Goal: Transaction & Acquisition: Purchase product/service

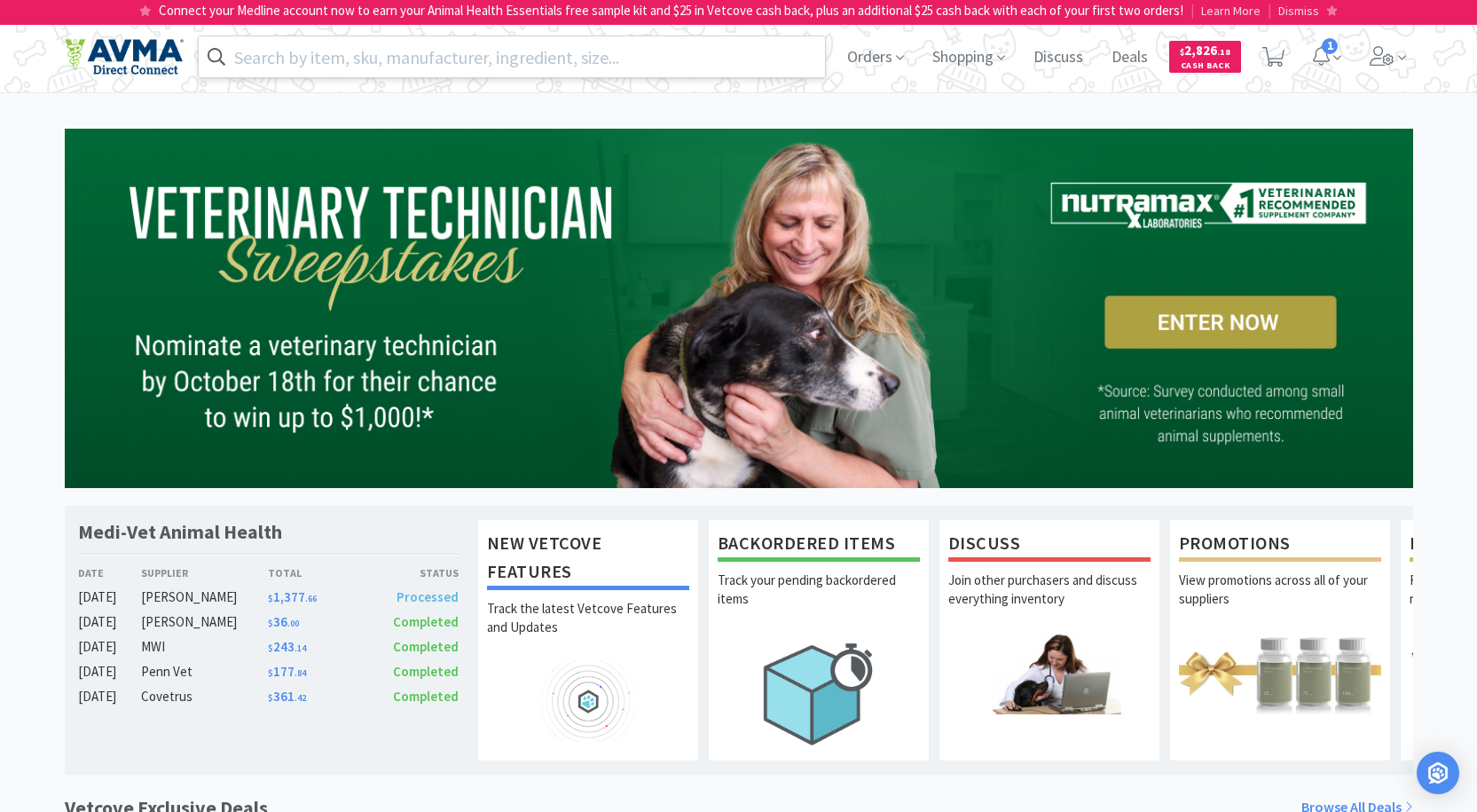
click at [553, 64] on input "text" at bounding box center [513, 57] width 628 height 41
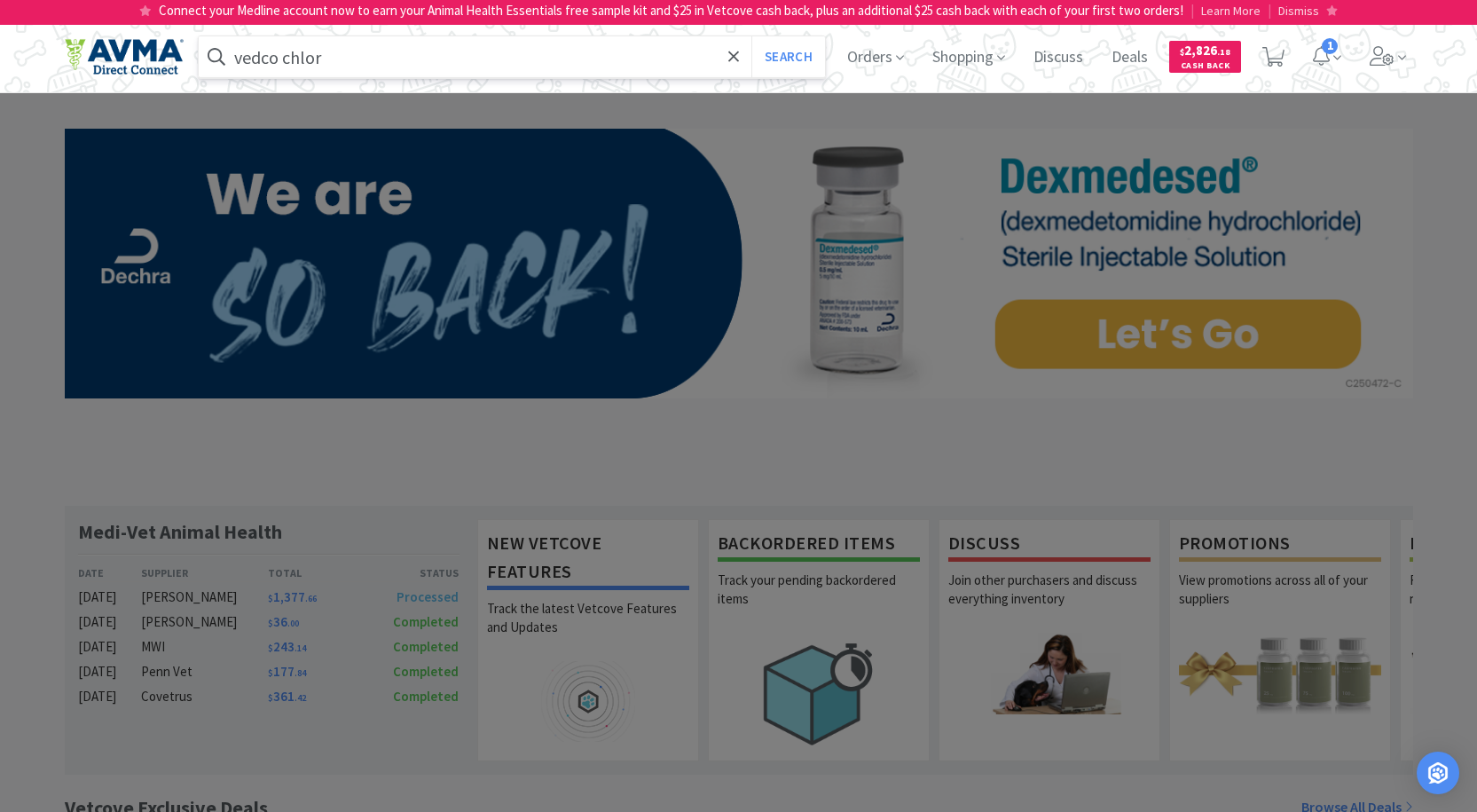
type input "vedco chlor"
click at [751, 37] on button "Search" at bounding box center [788, 57] width 74 height 41
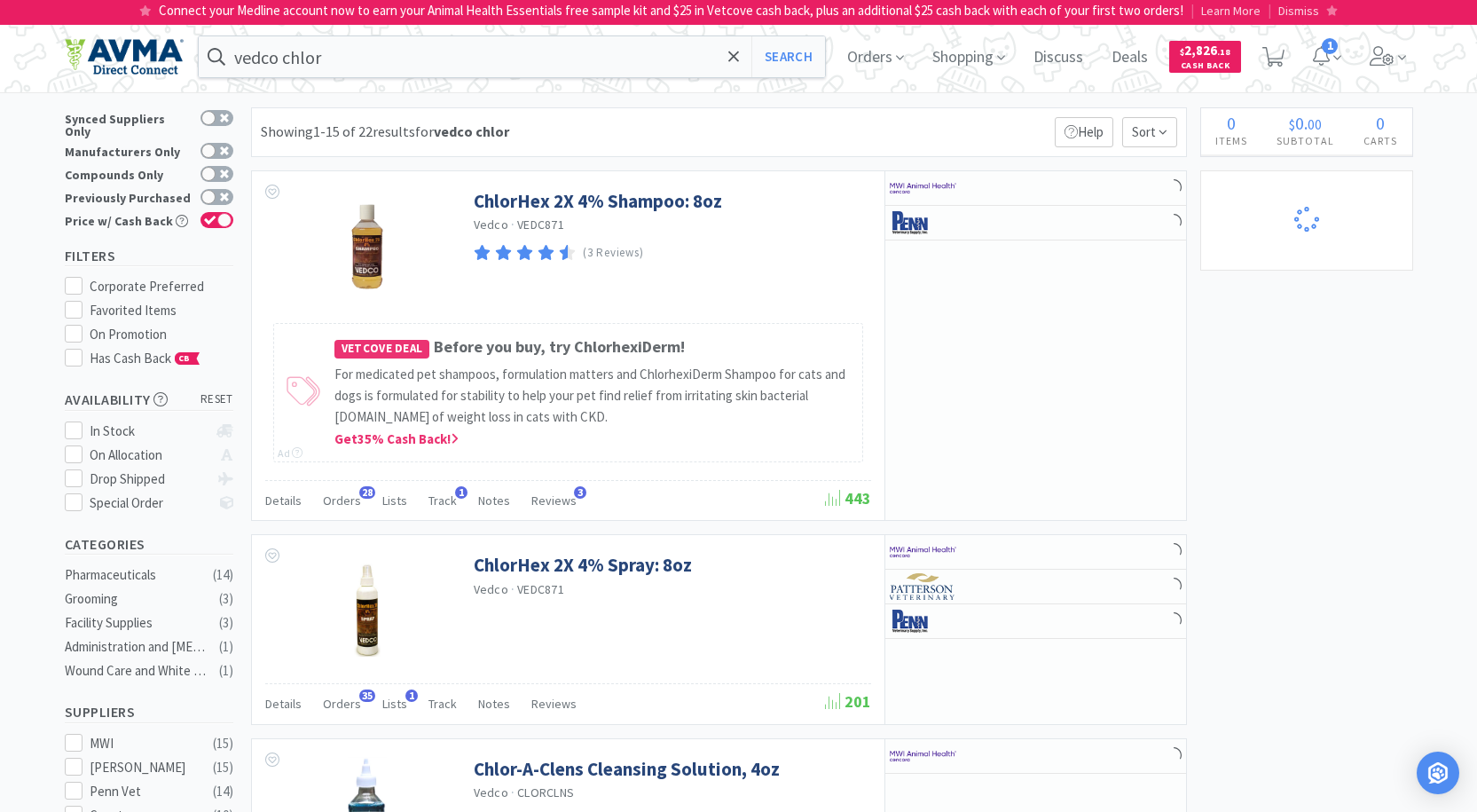
select select "12"
select select "3"
select select "1"
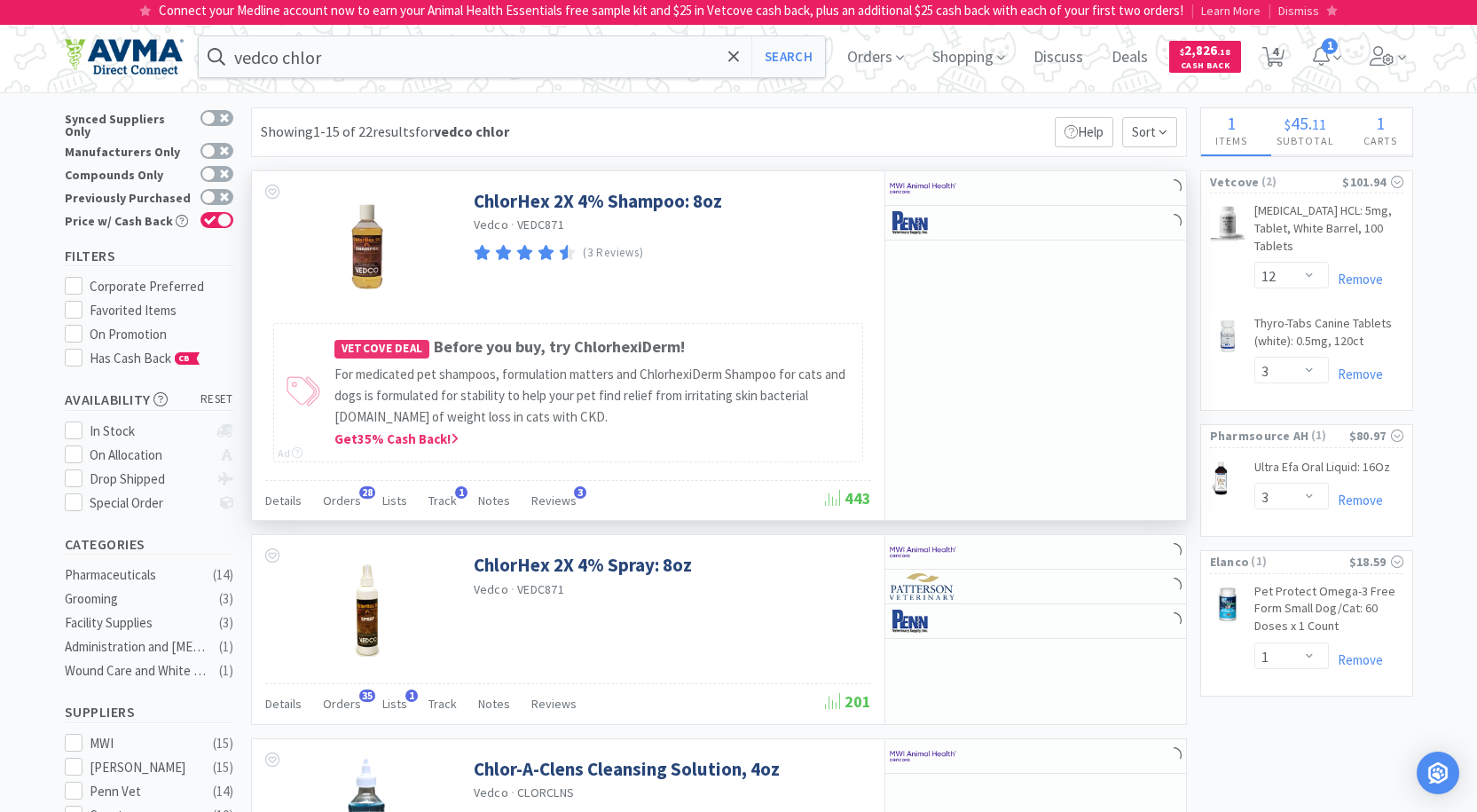
select select "2"
select select "1"
select select "2"
select select "1"
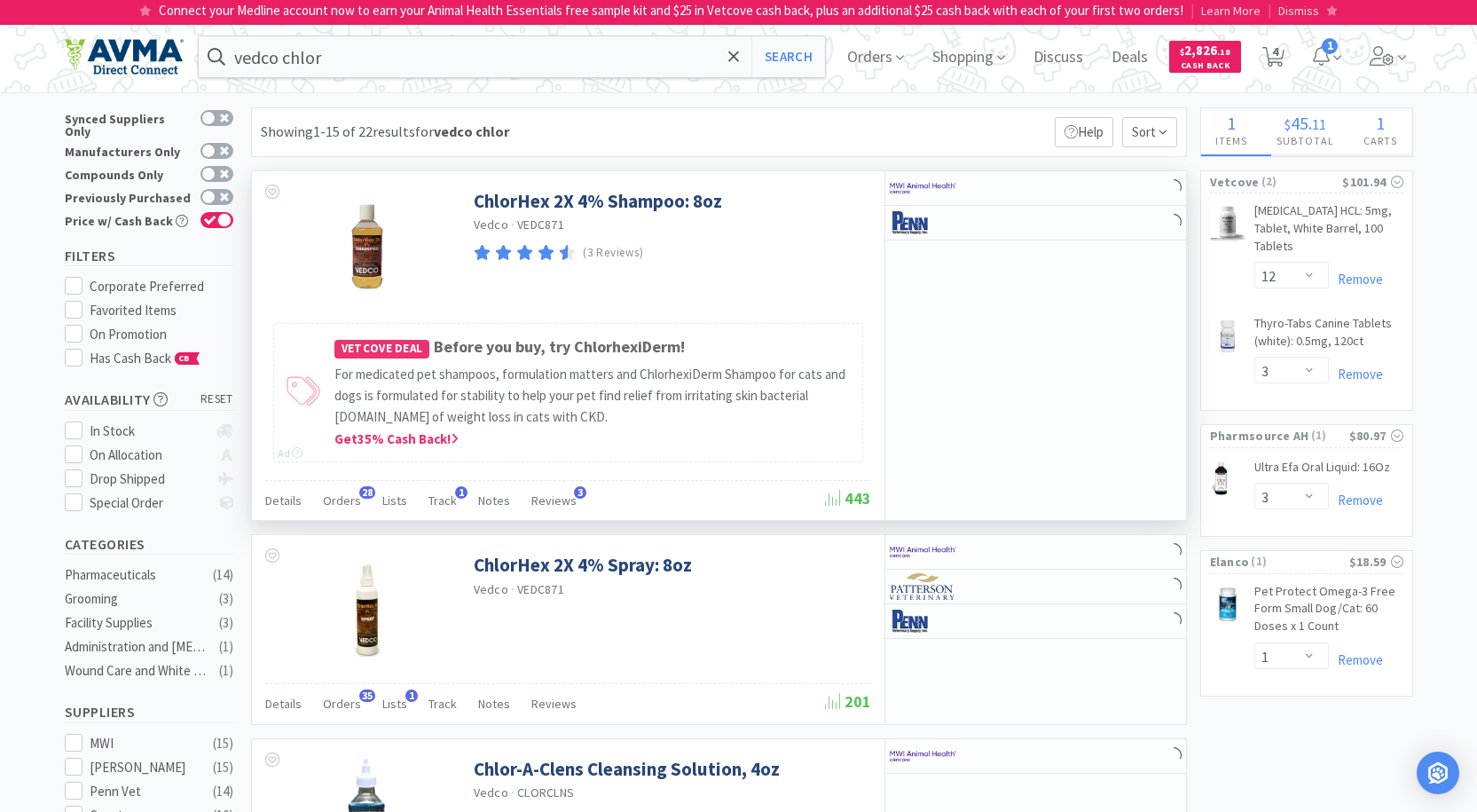
select select "1"
select select "3"
select select "1"
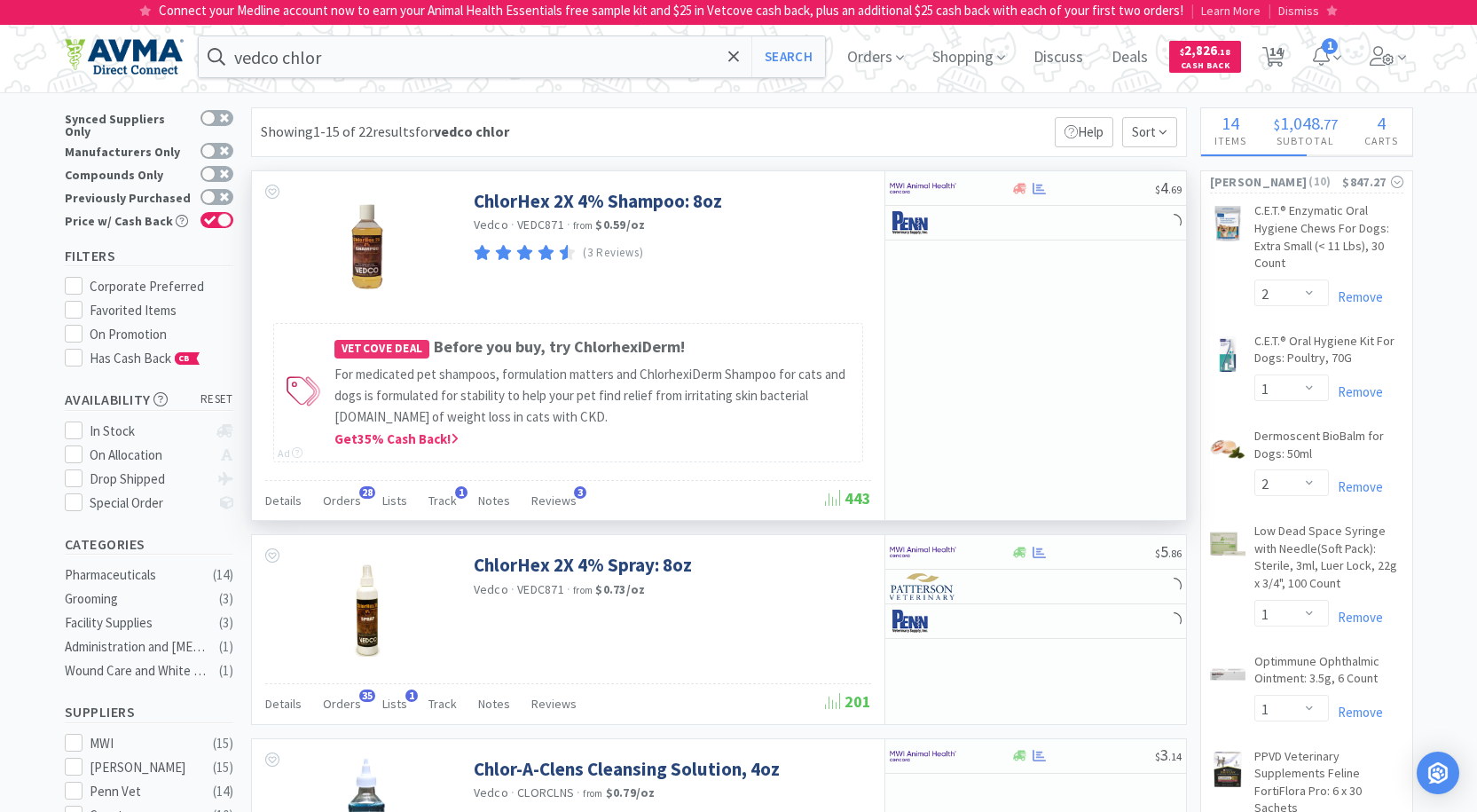
select select "5"
select select "3"
select select "1"
select select "2"
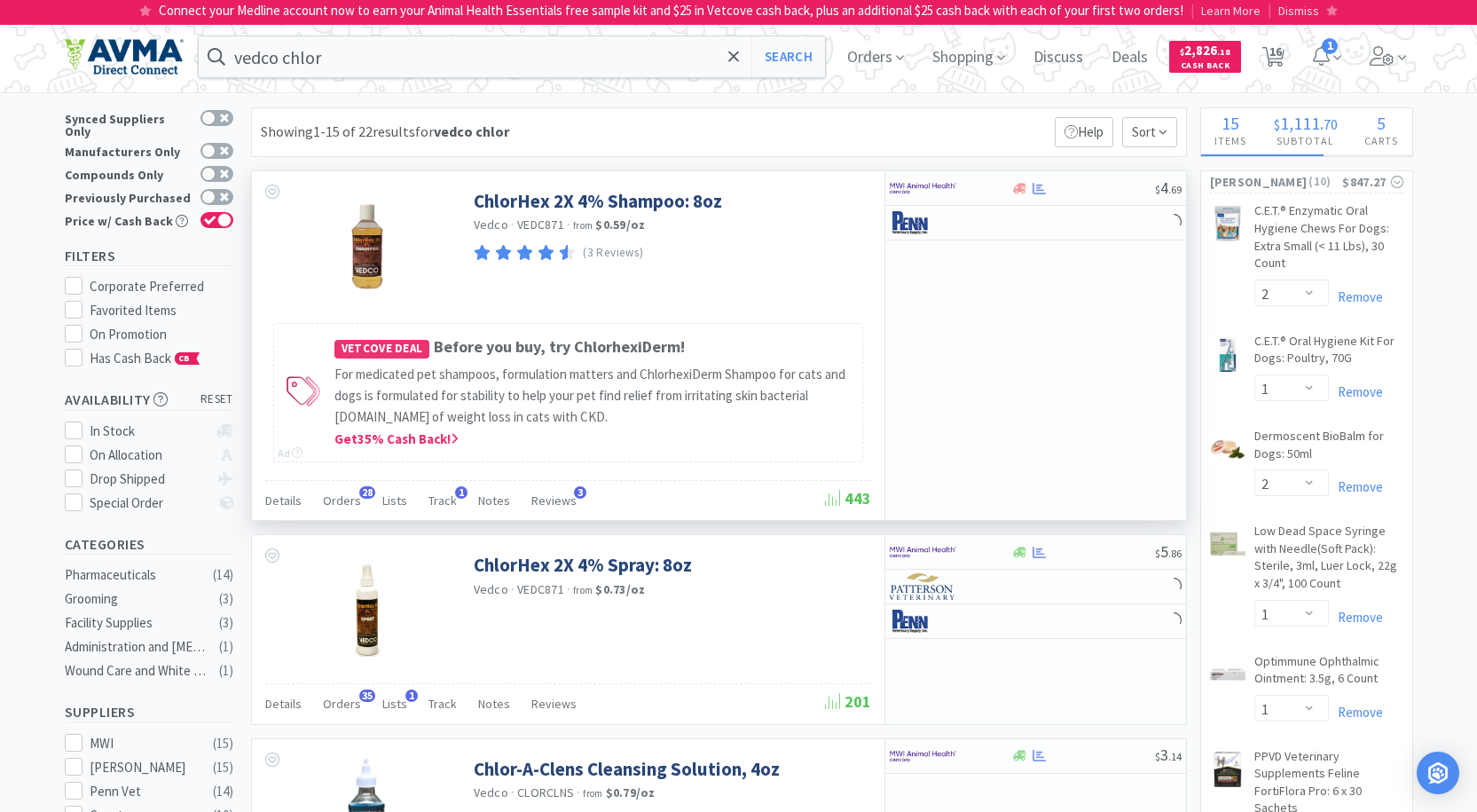
select select "1"
select select "3"
select select "1"
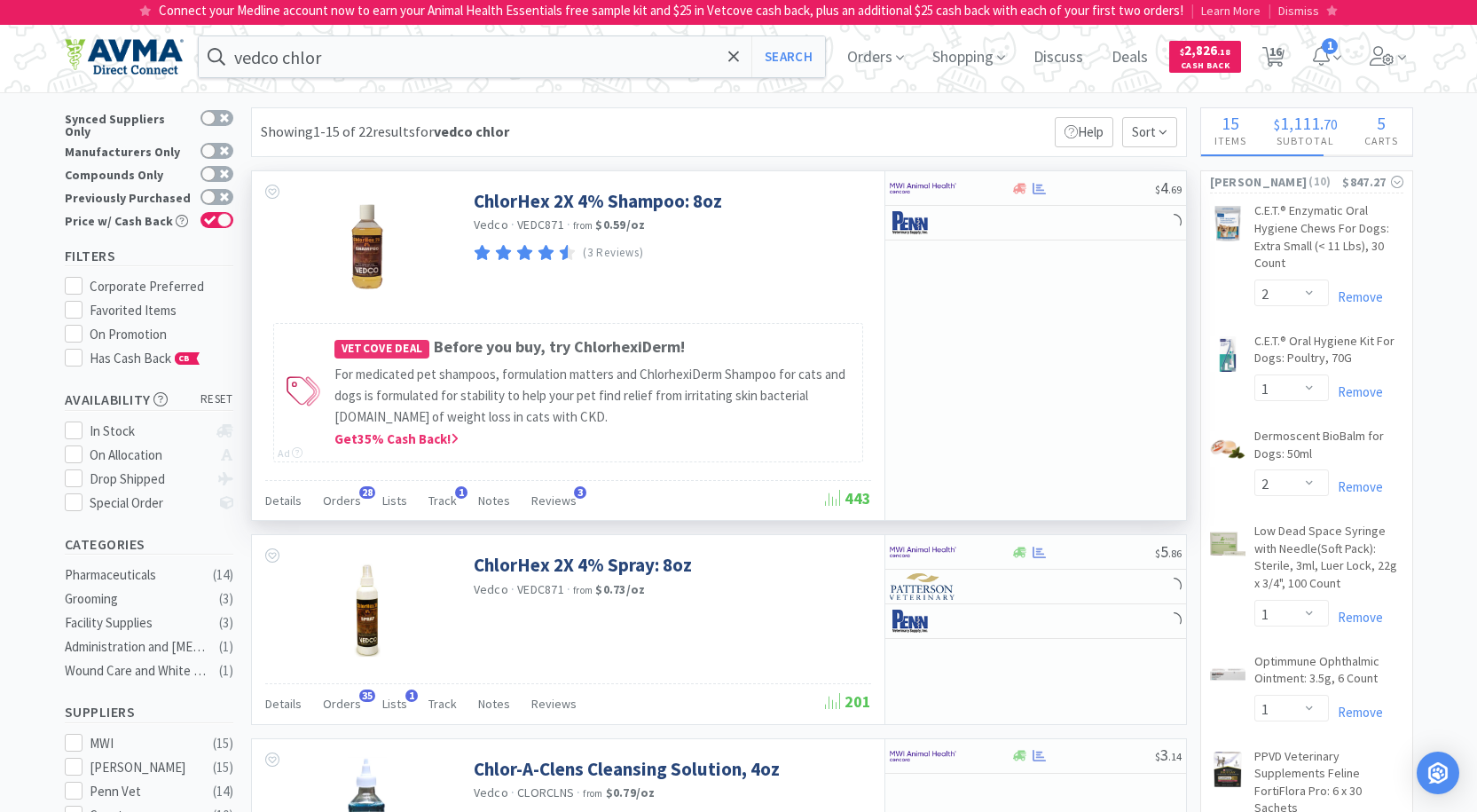
select select "2"
select select "1"
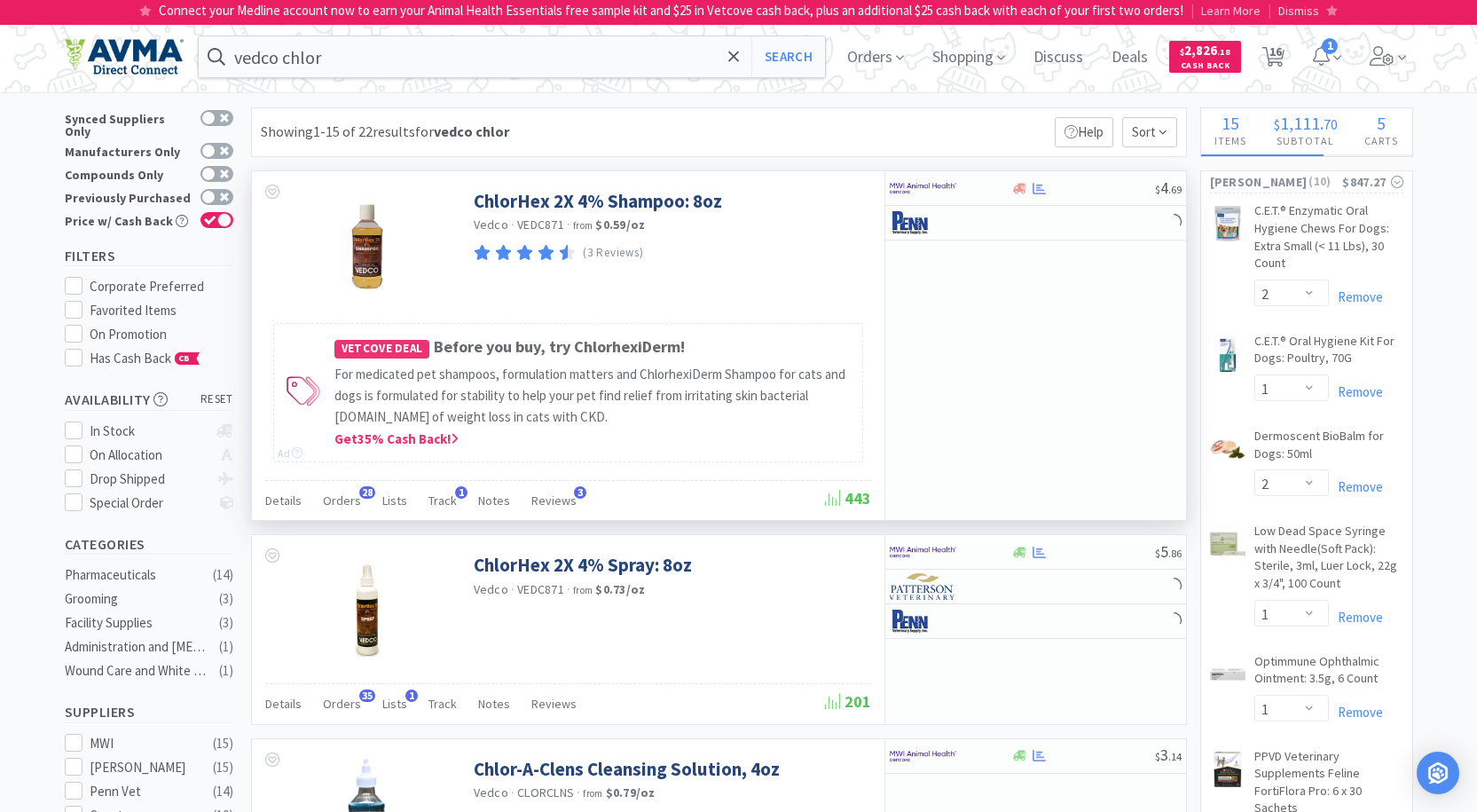
select select "1"
select select "2"
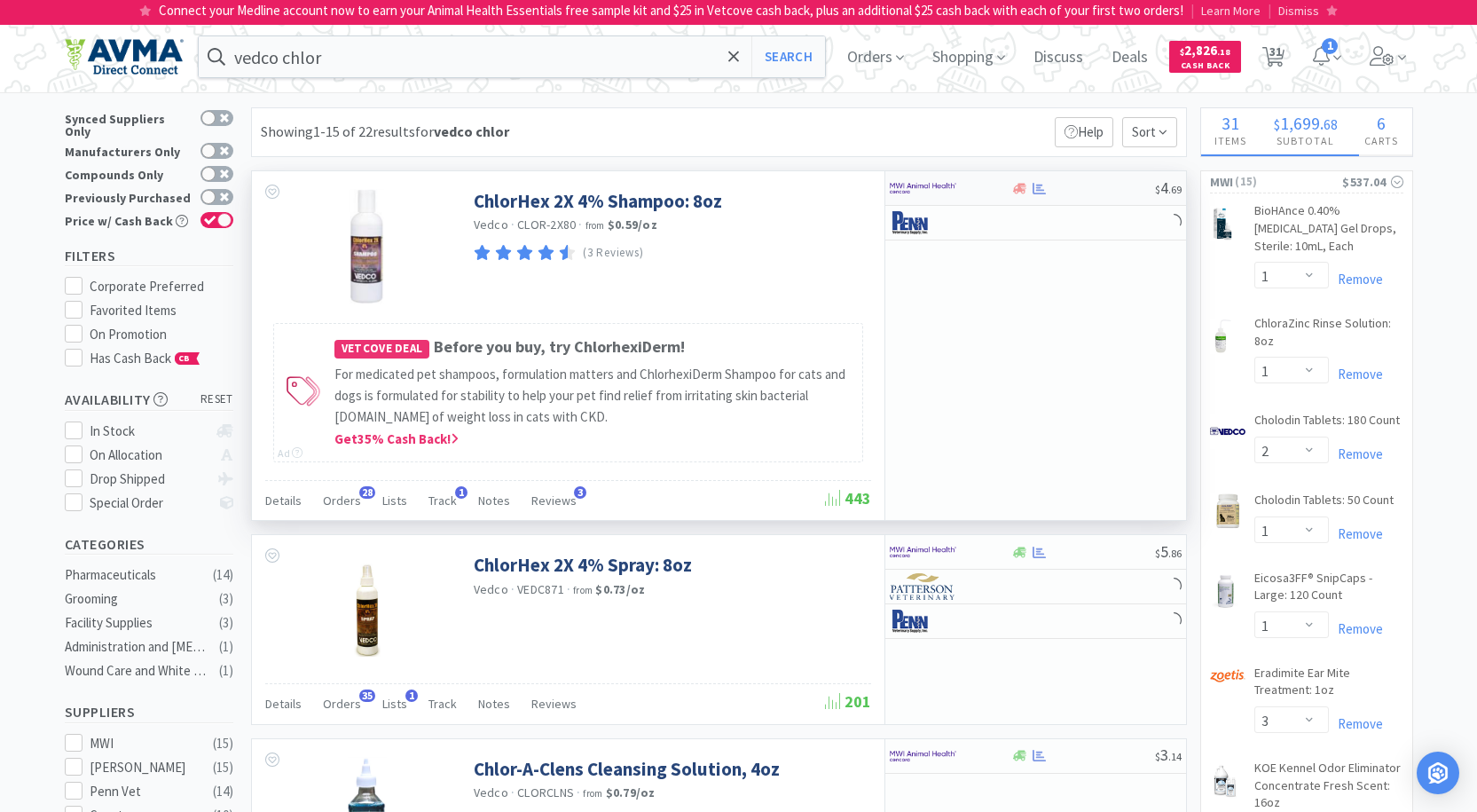
select select "1"
select select "18"
select select "5"
select select "2"
select select "3"
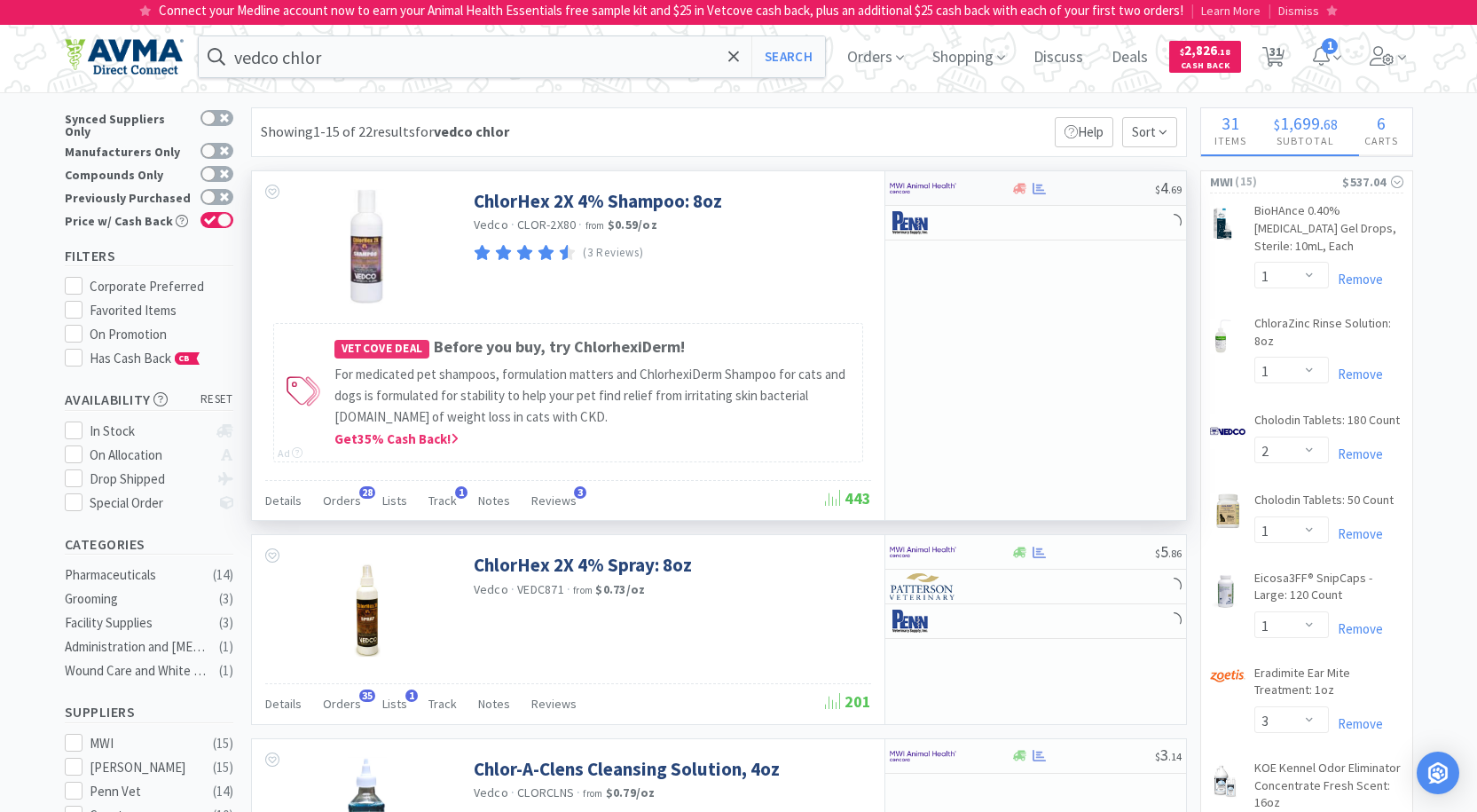
select select "1"
select select "2"
select select "1"
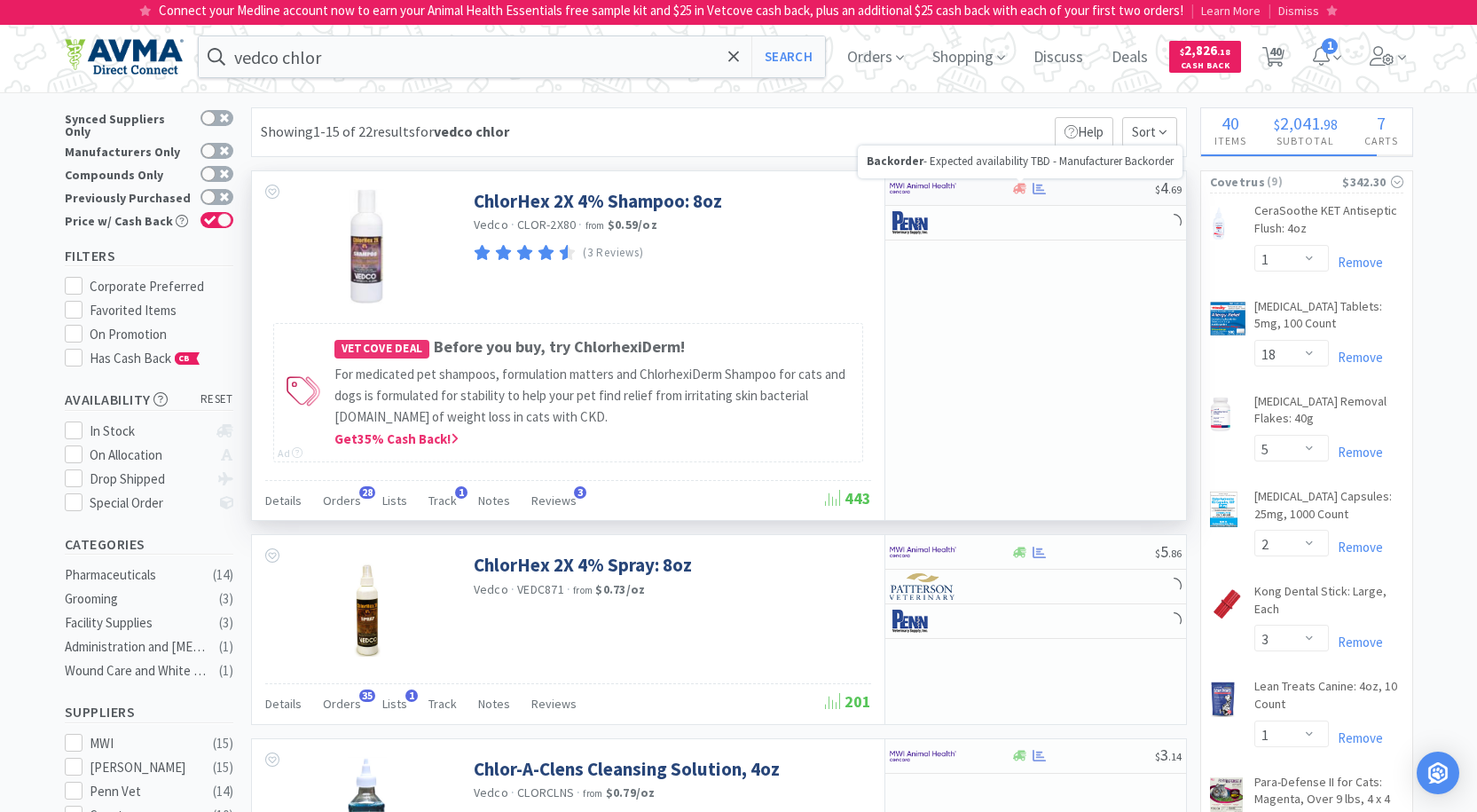
click at [1016, 192] on icon at bounding box center [1019, 188] width 13 height 13
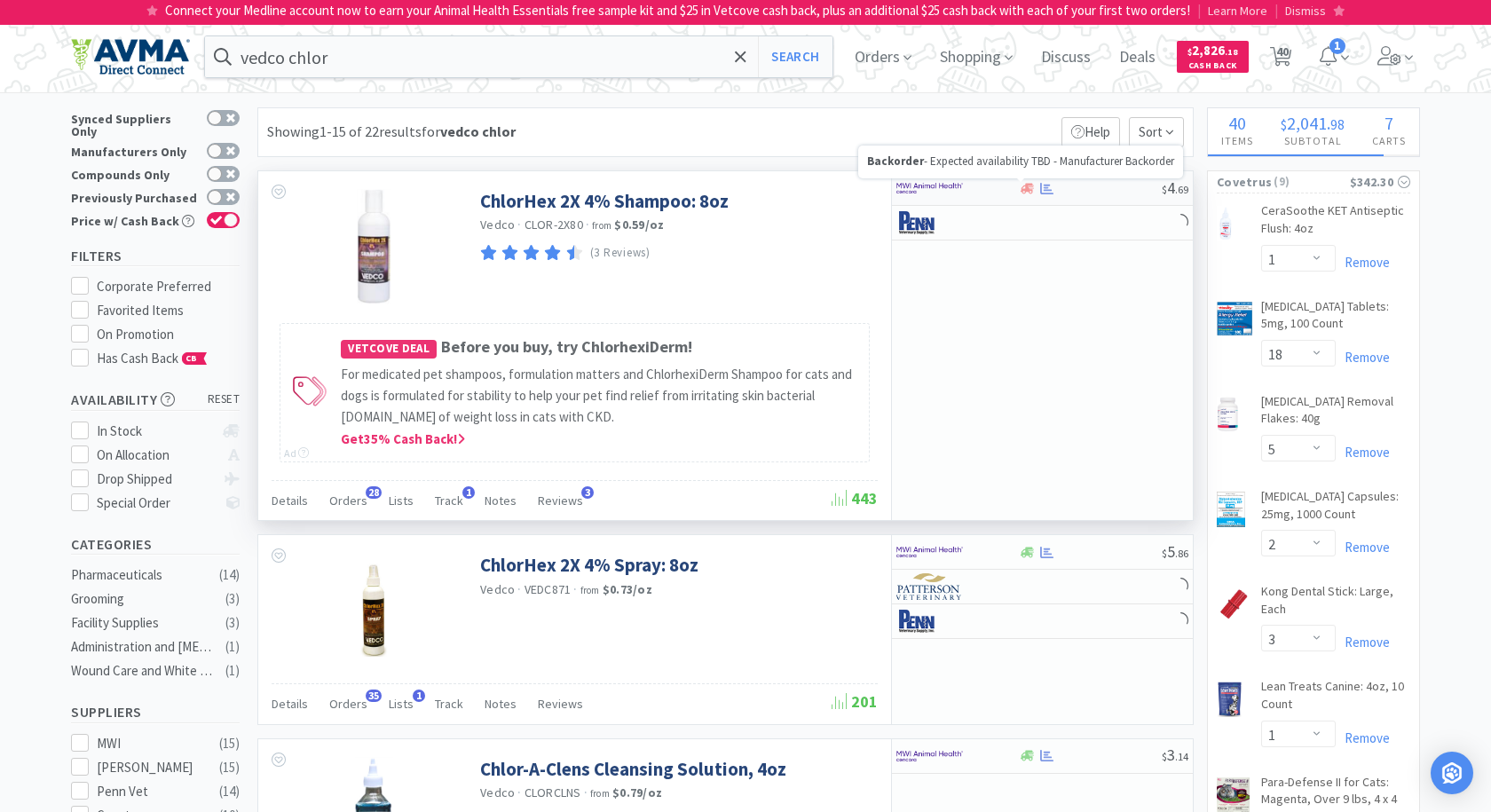
select select "1"
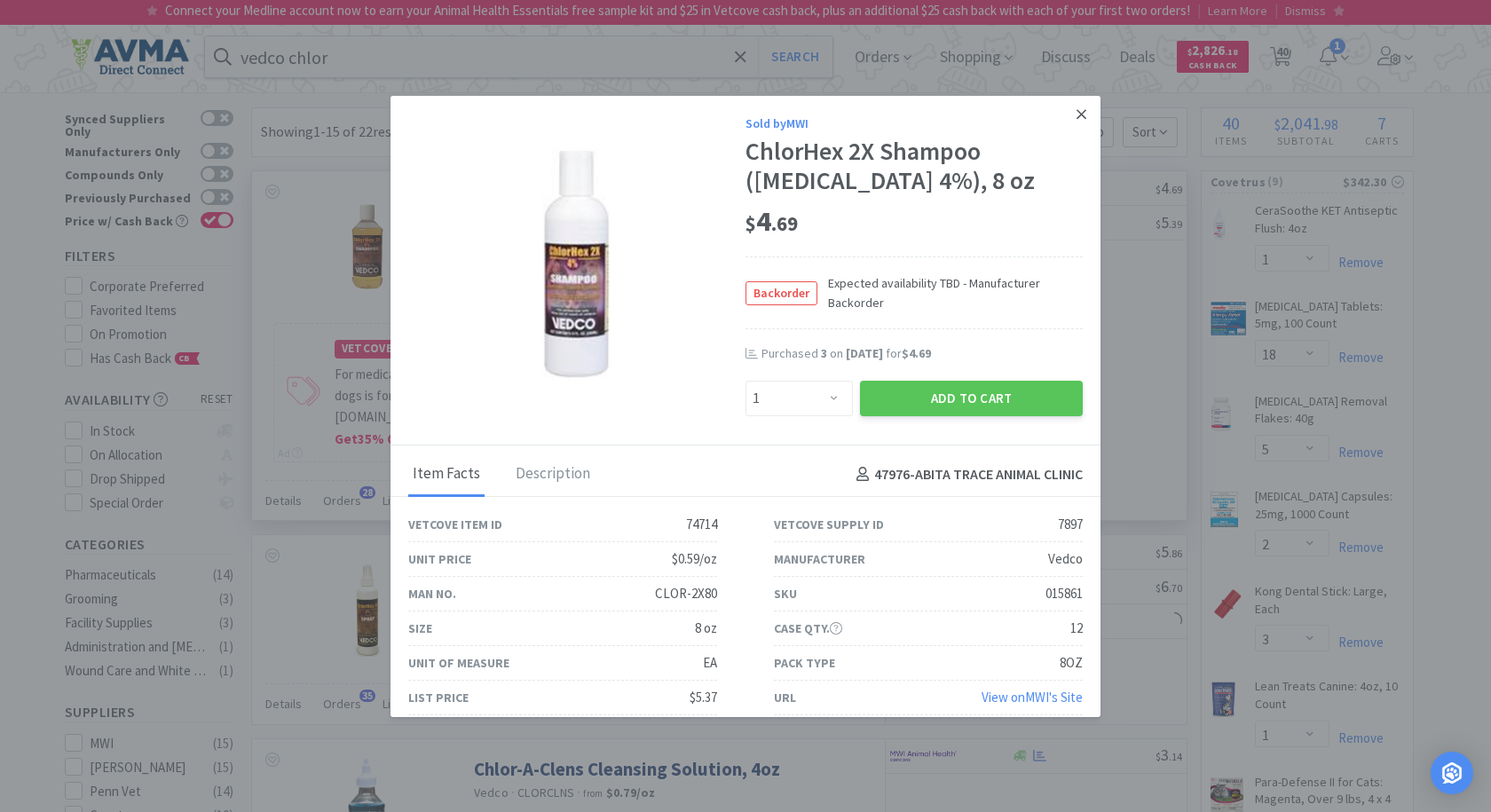
click at [1076, 118] on icon at bounding box center [1081, 113] width 10 height 10
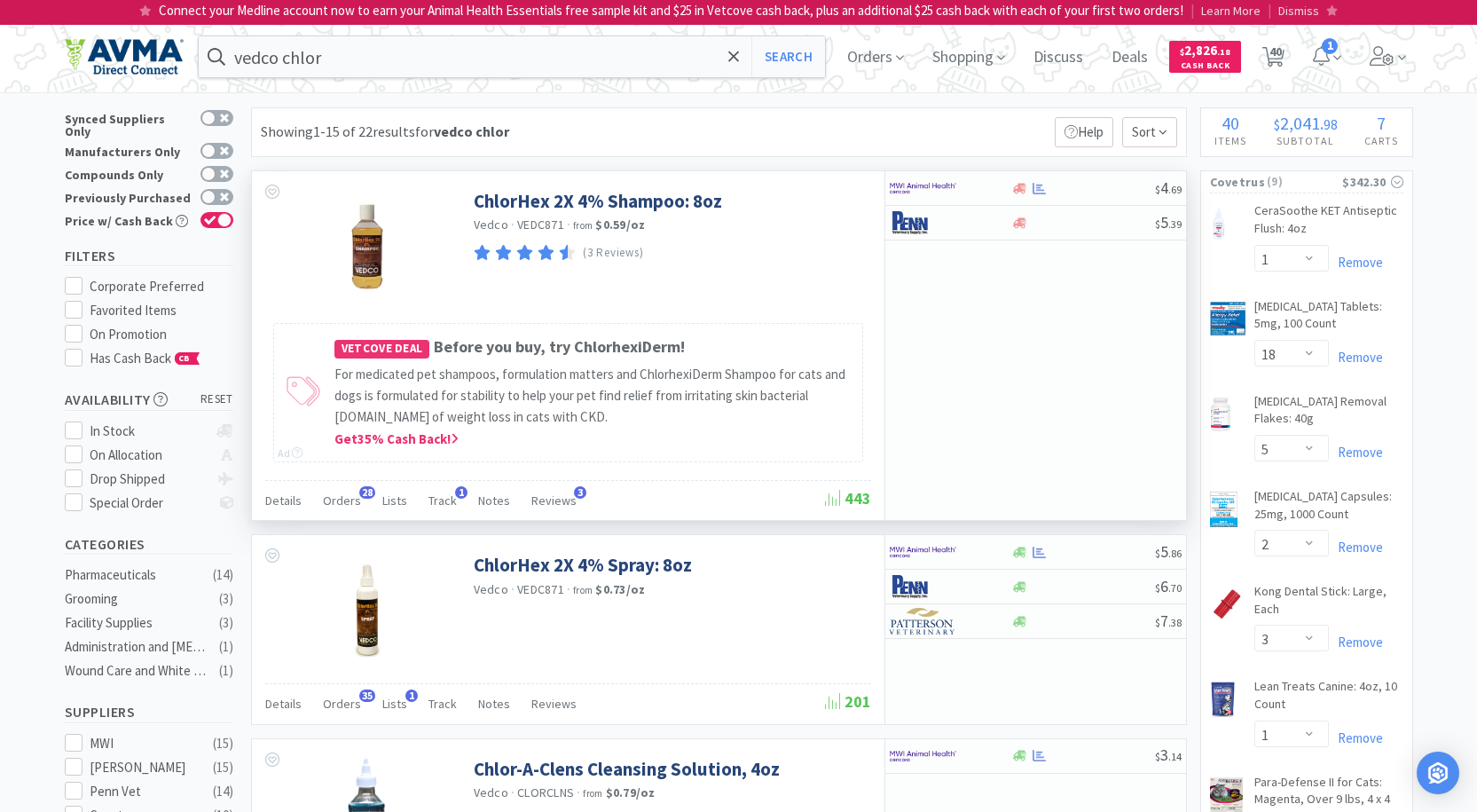
select select "1"
select select "2"
select select "1"
